Goal: Task Accomplishment & Management: Manage account settings

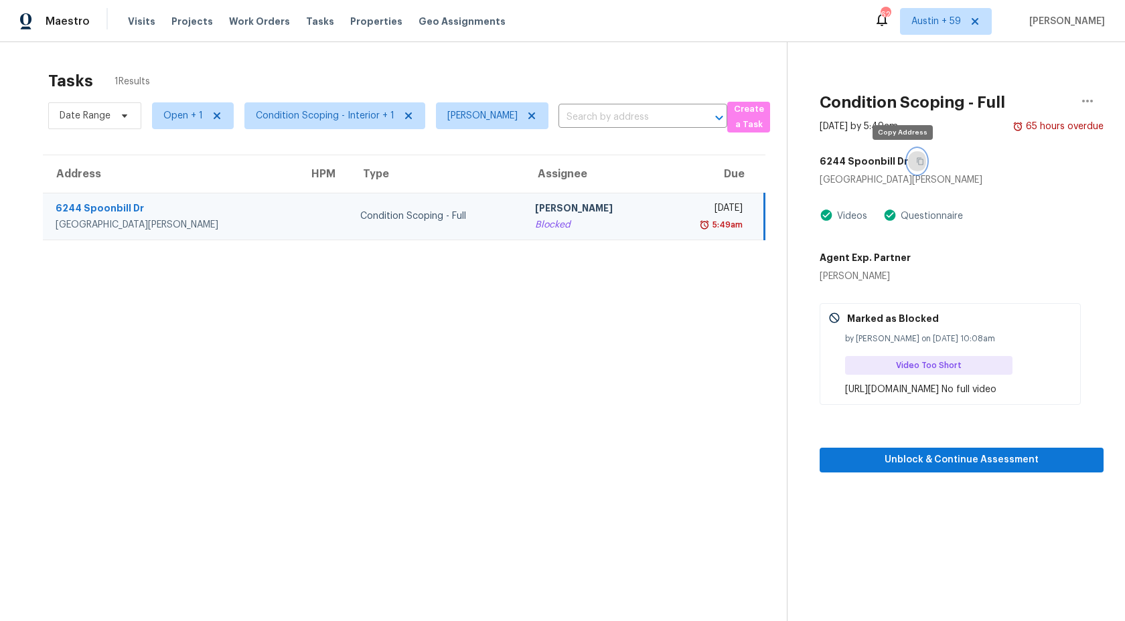
click at [908, 163] on button "button" at bounding box center [917, 161] width 18 height 24
drag, startPoint x: 837, startPoint y: 390, endPoint x: 1131, endPoint y: 393, distance: 293.9
click at [1124, 393] on html "Maestro Visits Projects Work Orders Tasks Properties Geo Assignments 626 [GEOGR…" at bounding box center [562, 310] width 1125 height 621
copy div "[URL][DOMAIN_NAME]"
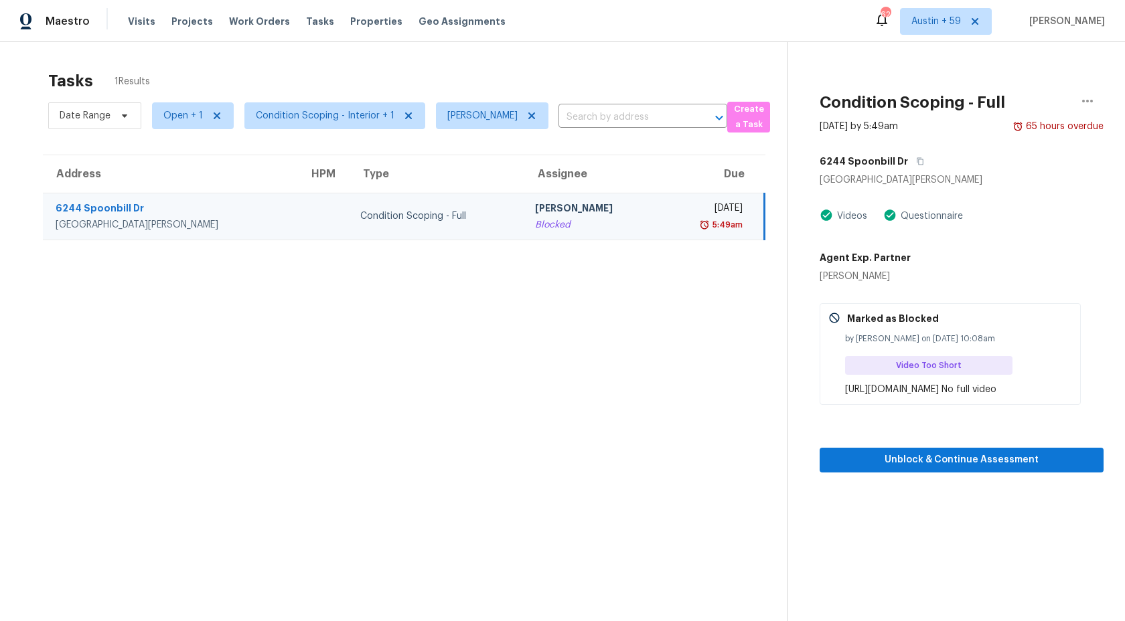
click at [900, 388] on div "[URL][DOMAIN_NAME] No full video" at bounding box center [958, 389] width 227 height 13
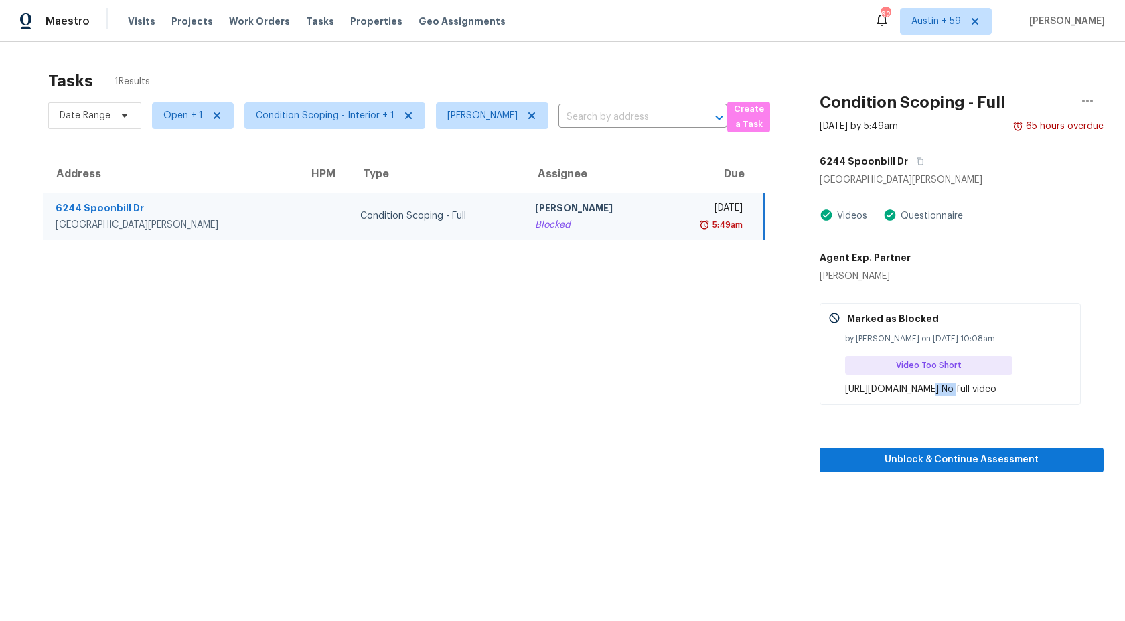
click at [900, 388] on div "[URL][DOMAIN_NAME] No full video" at bounding box center [958, 389] width 227 height 13
click at [916, 157] on icon "button" at bounding box center [920, 161] width 8 height 8
click at [900, 396] on div "[URL][DOMAIN_NAME] No full video" at bounding box center [958, 389] width 227 height 13
click at [916, 160] on icon "button" at bounding box center [920, 161] width 8 height 8
click at [1079, 105] on icon "button" at bounding box center [1087, 101] width 16 height 16
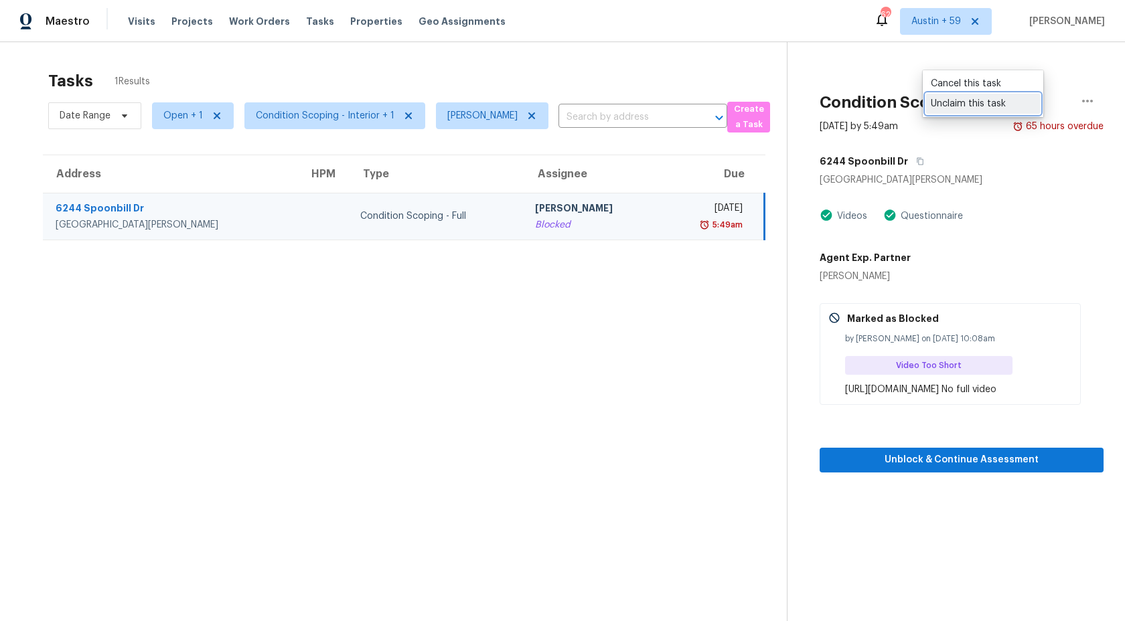
click at [992, 109] on div "Unclaim this task" at bounding box center [982, 103] width 104 height 13
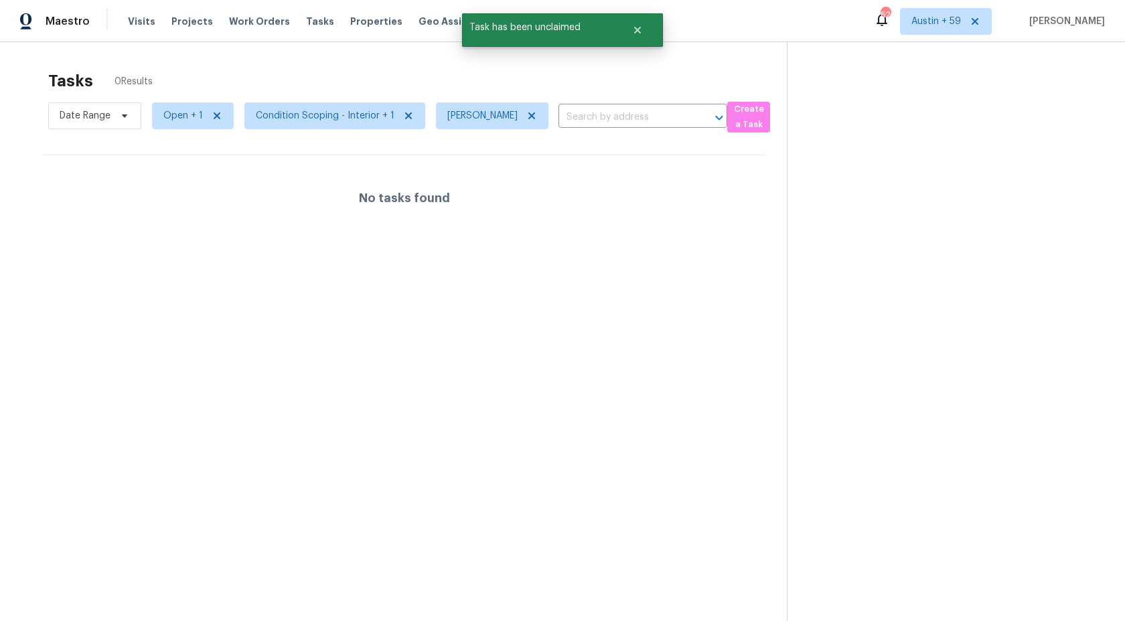
scroll to position [0, 0]
click at [357, 116] on span "Condition Scoping - Interior + 1" at bounding box center [325, 115] width 139 height 13
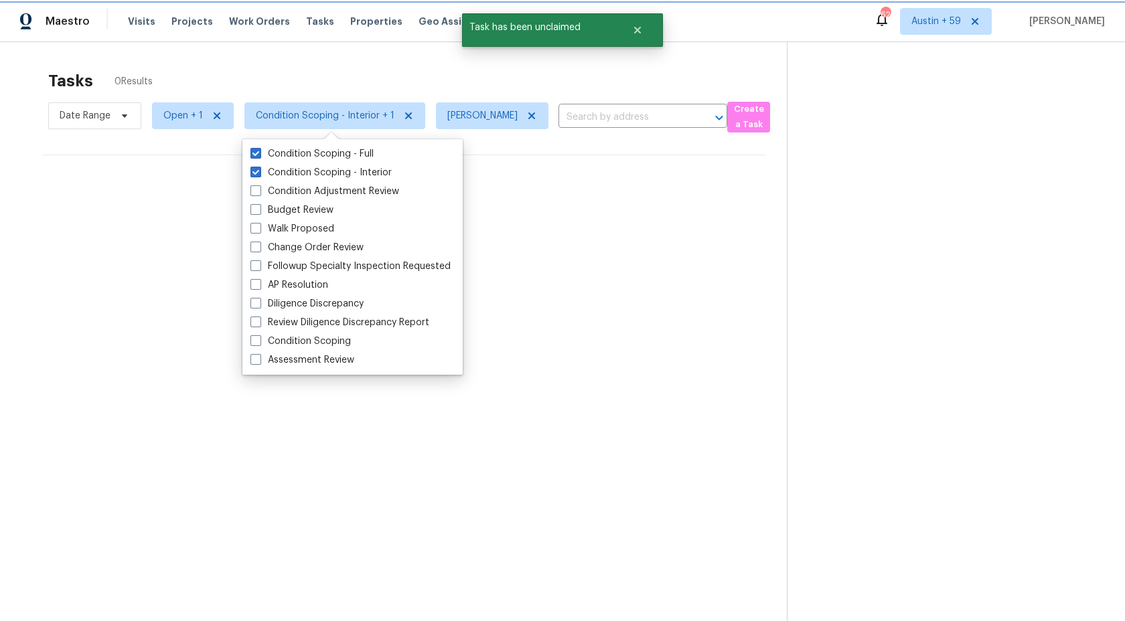
click at [357, 116] on span "Condition Scoping - Interior + 1" at bounding box center [325, 115] width 139 height 13
